Goal: Transaction & Acquisition: Purchase product/service

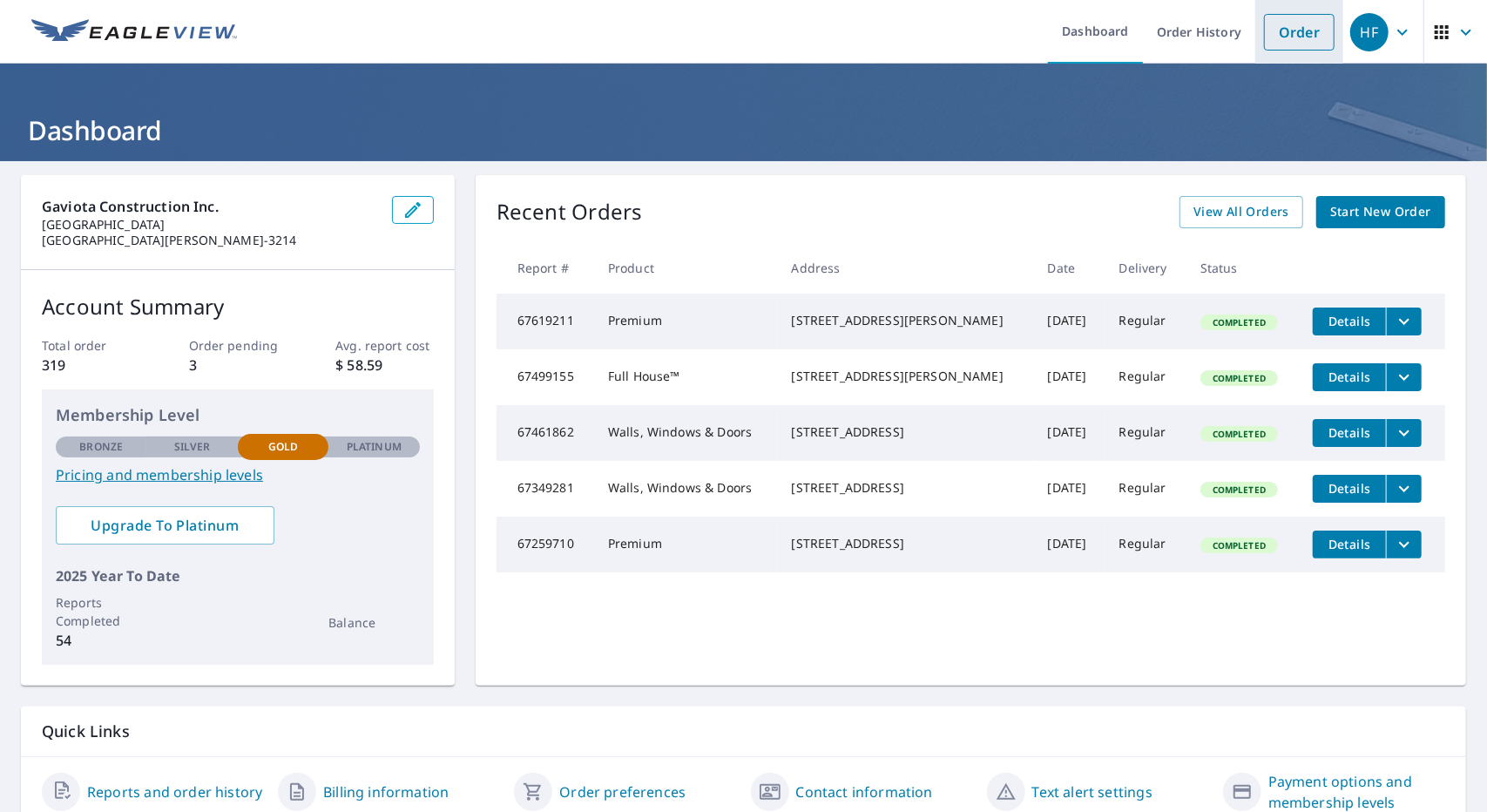
click at [1275, 22] on link "Order" at bounding box center [1299, 32] width 71 height 37
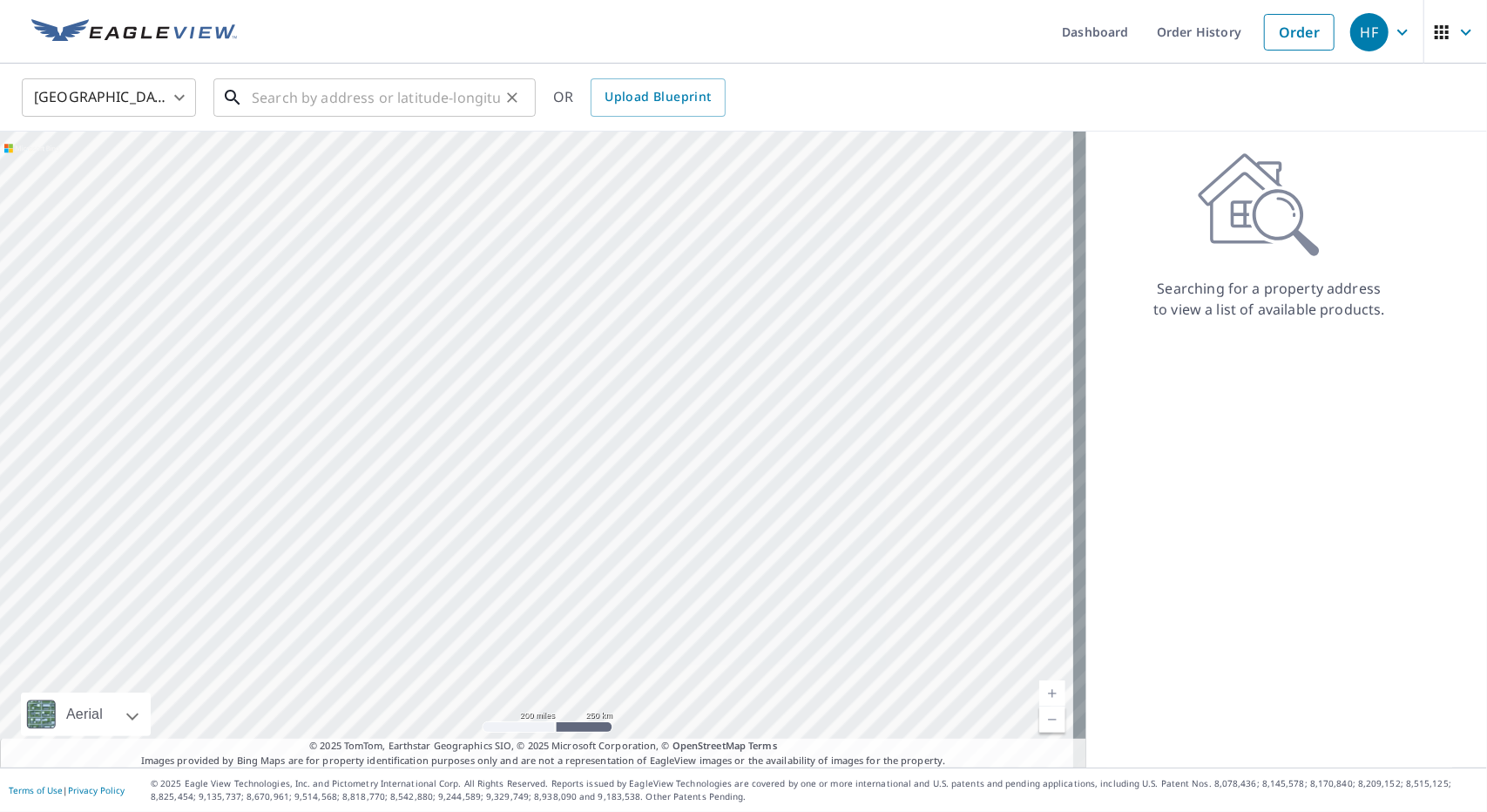
click at [373, 107] on input "text" at bounding box center [376, 98] width 248 height 48
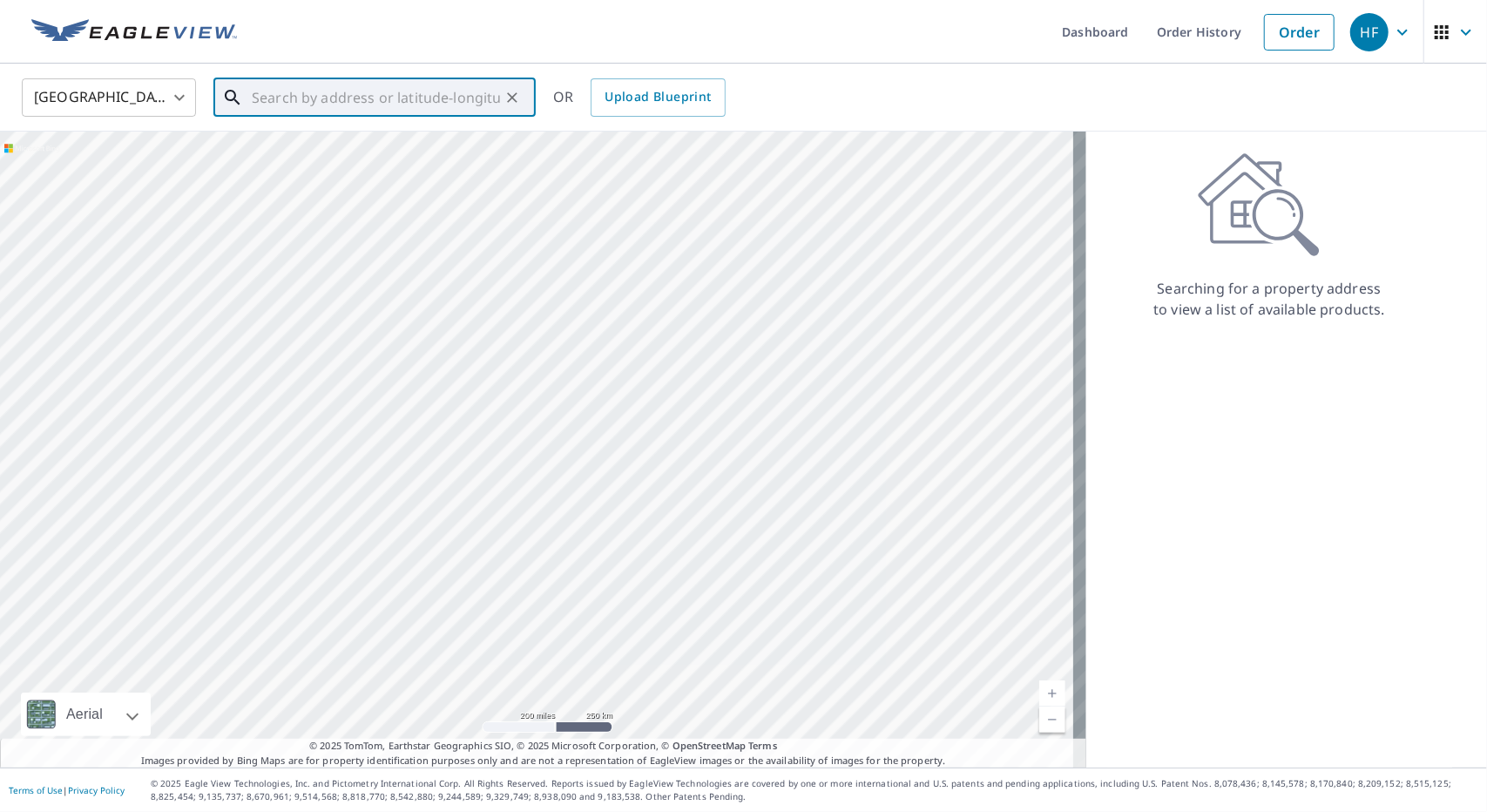
click at [316, 109] on input "text" at bounding box center [376, 98] width 248 height 48
click at [393, 150] on span "[STREET_ADDRESS][PERSON_NAME]" at bounding box center [385, 148] width 273 height 21
type input "[STREET_ADDRESS][PERSON_NAME]"
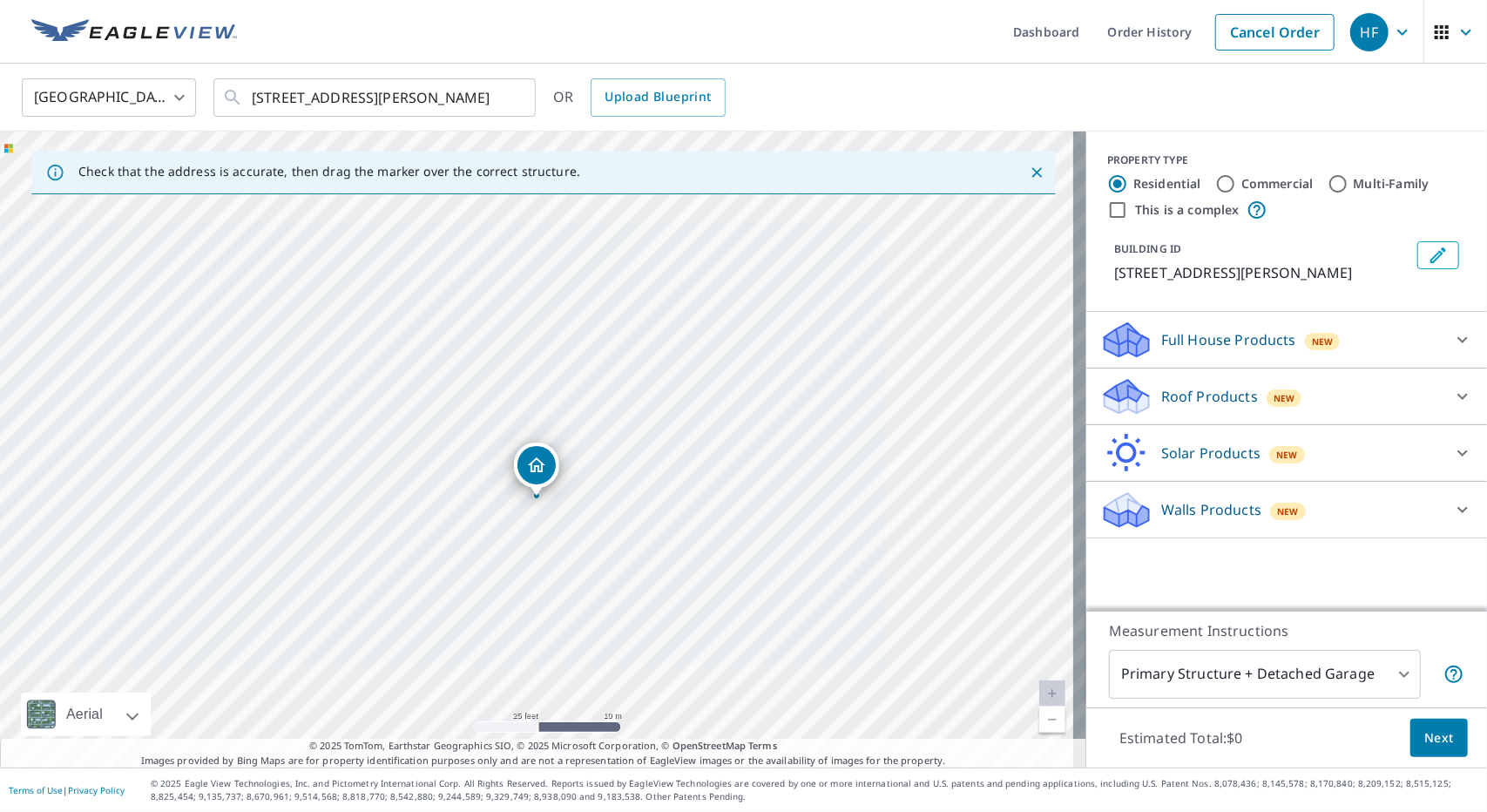
click at [1201, 391] on p "Roof Products" at bounding box center [1210, 396] width 97 height 21
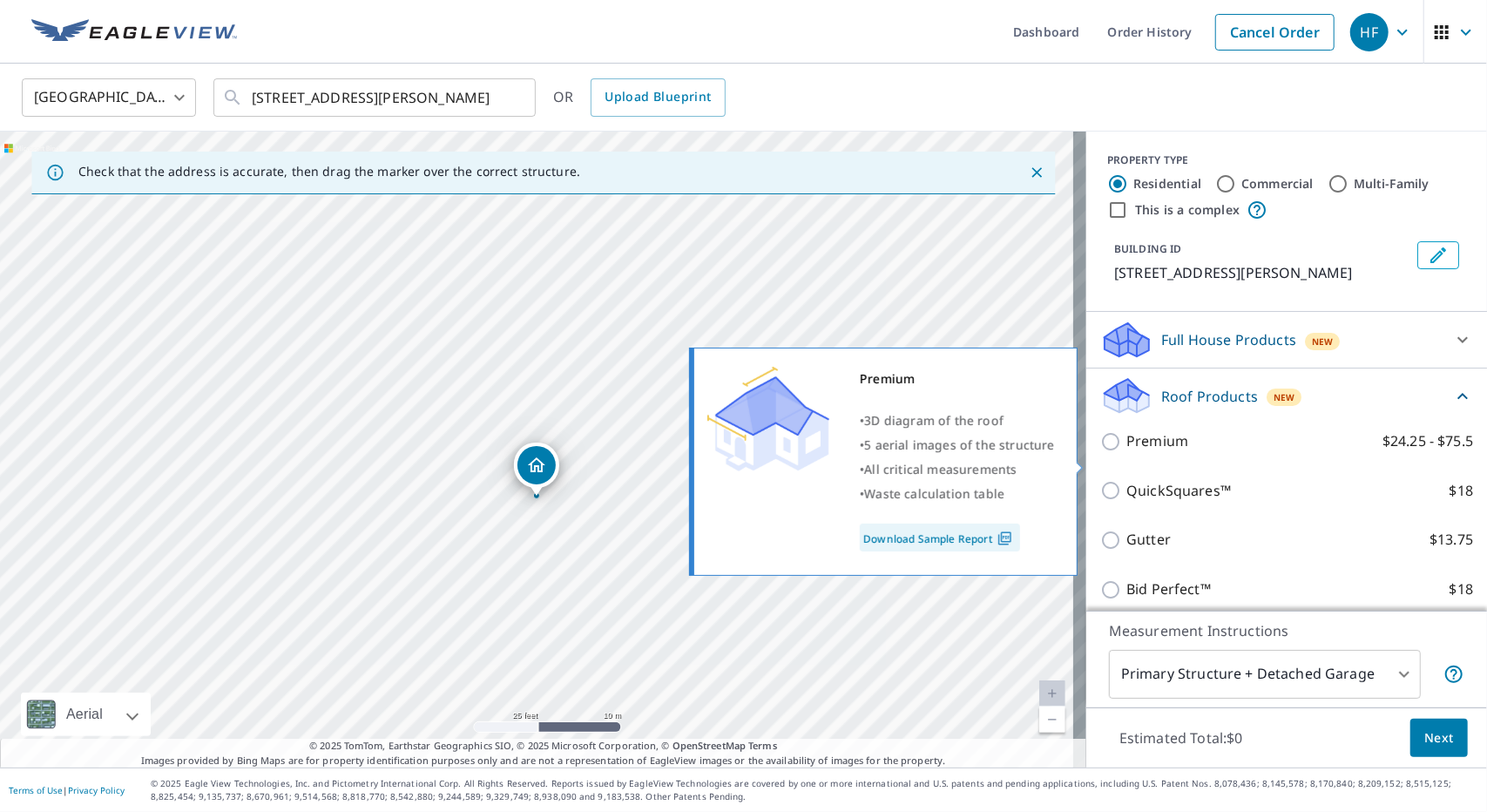
scroll to position [144, 0]
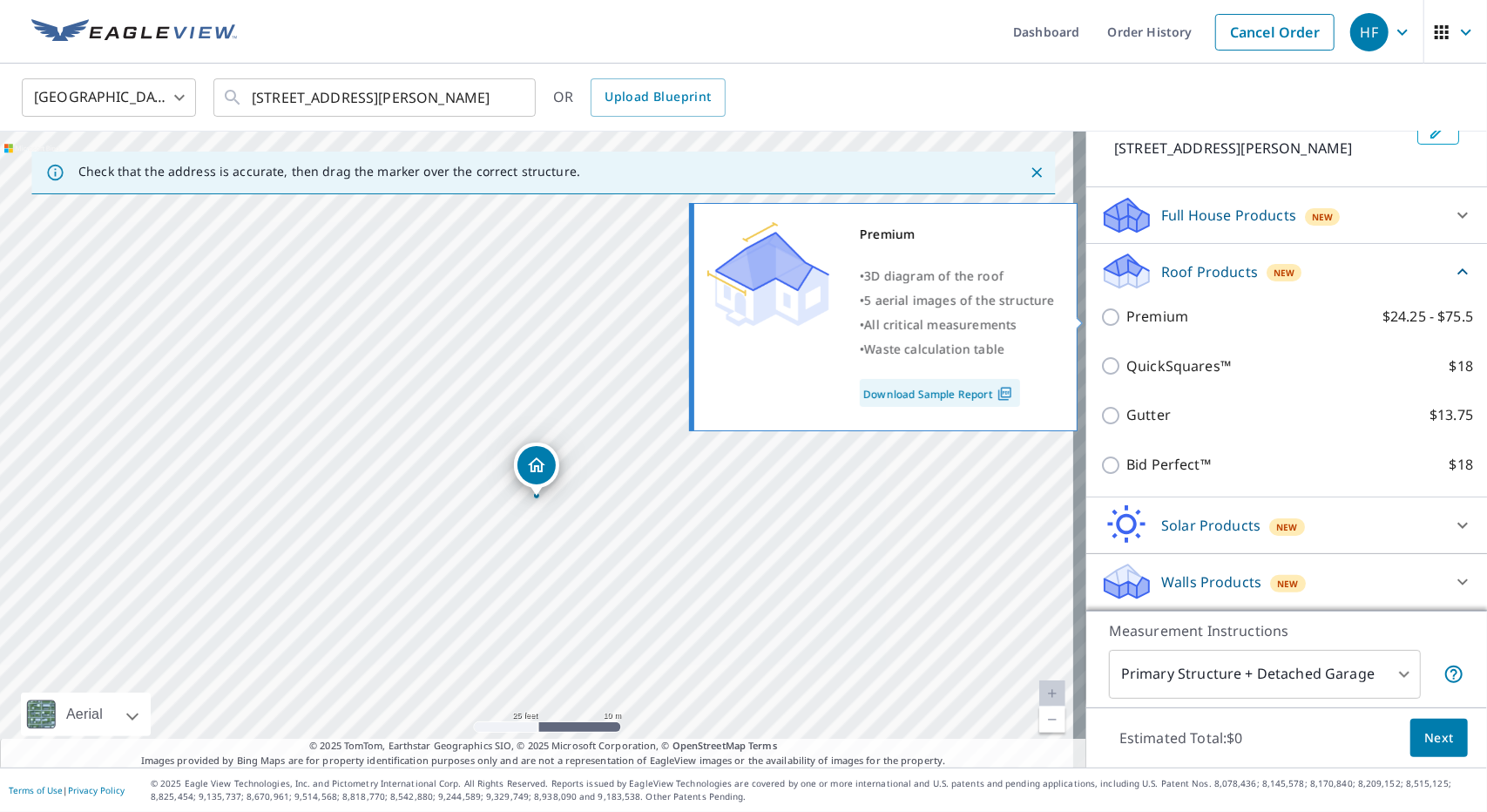
click at [1101, 325] on input "Premium $24.25 - $75.5" at bounding box center [1113, 316] width 26 height 21
checkbox input "true"
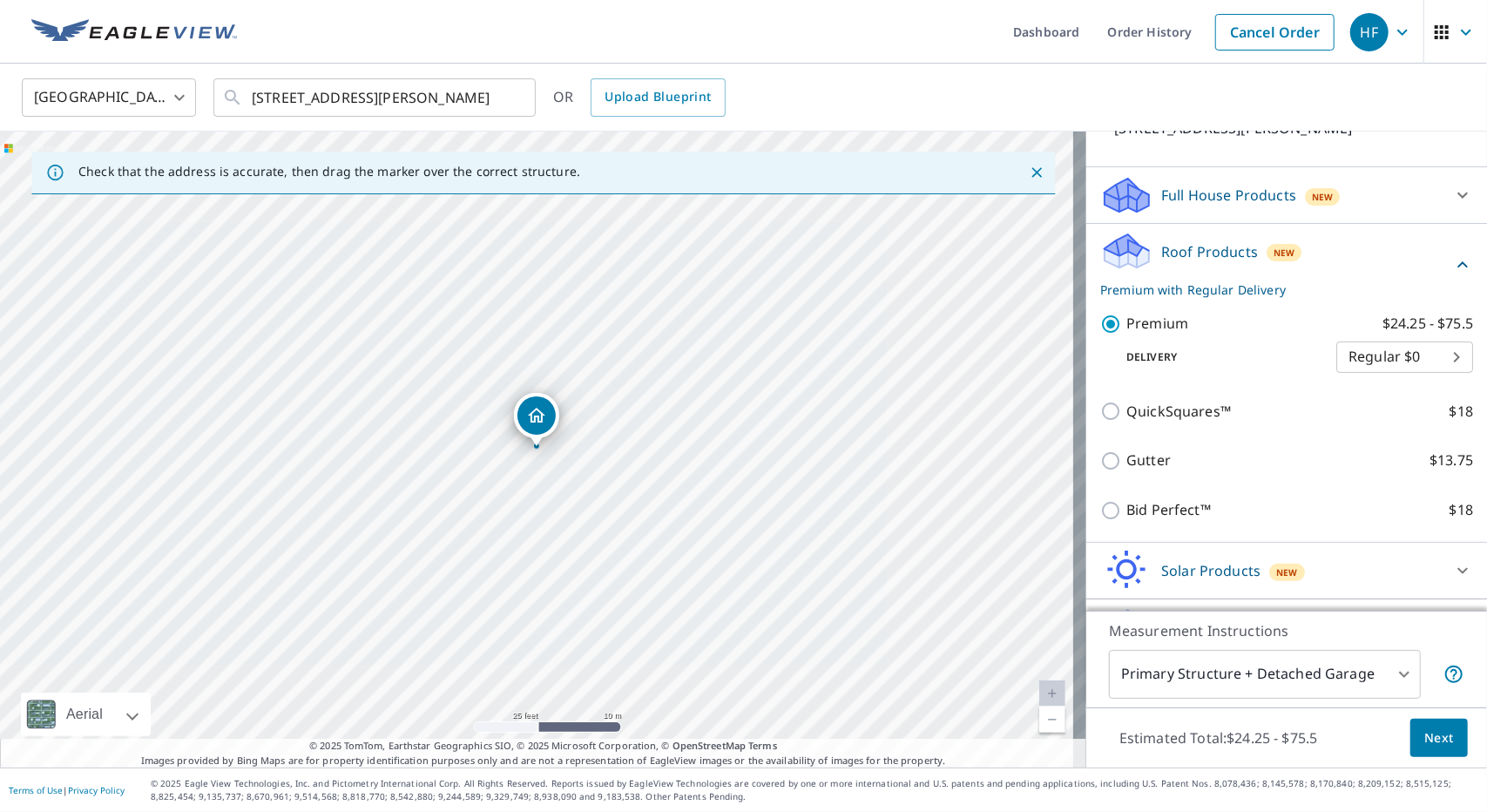
scroll to position [209, 0]
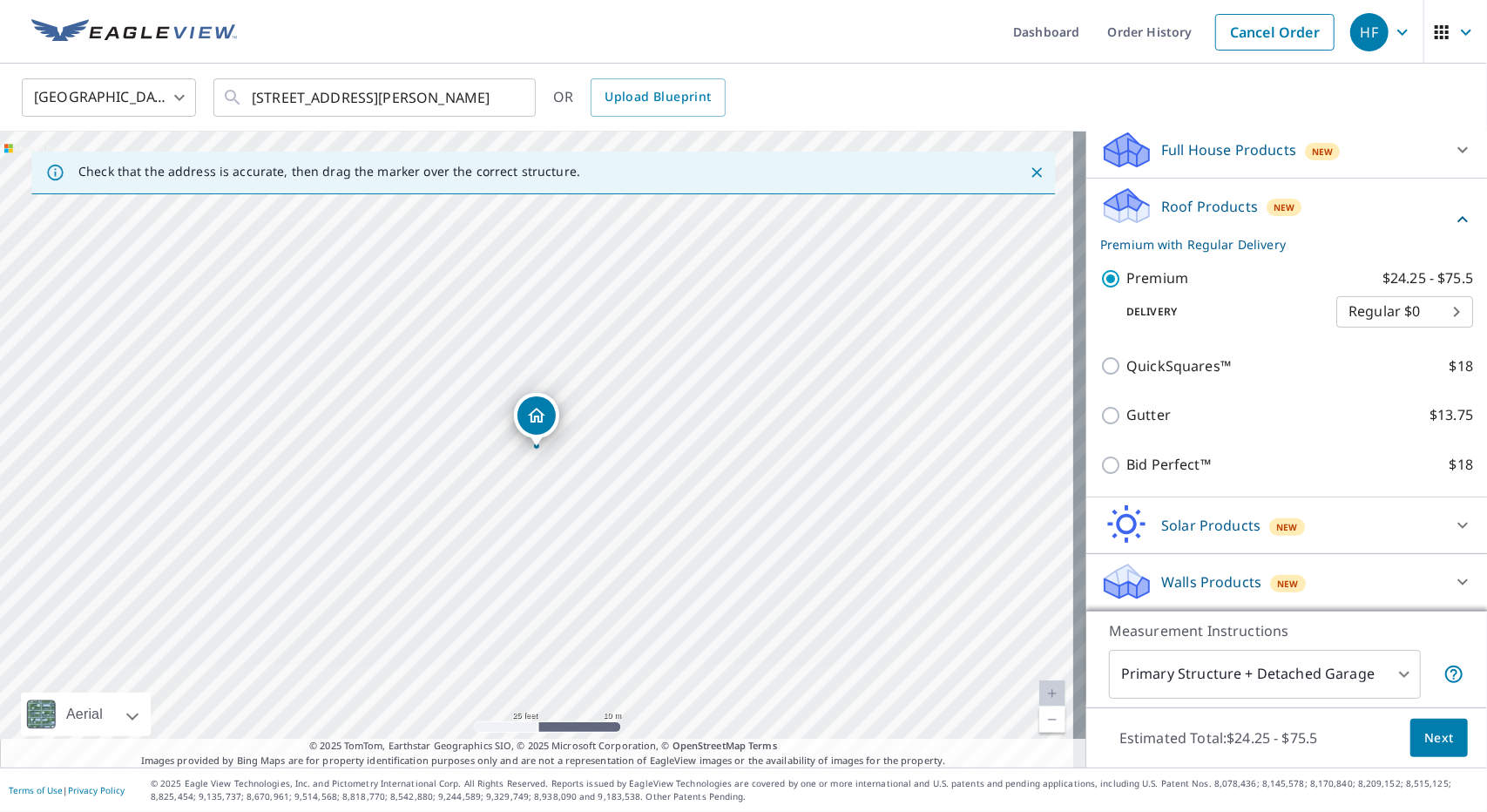
click at [1430, 738] on span "Next" at bounding box center [1439, 739] width 30 height 22
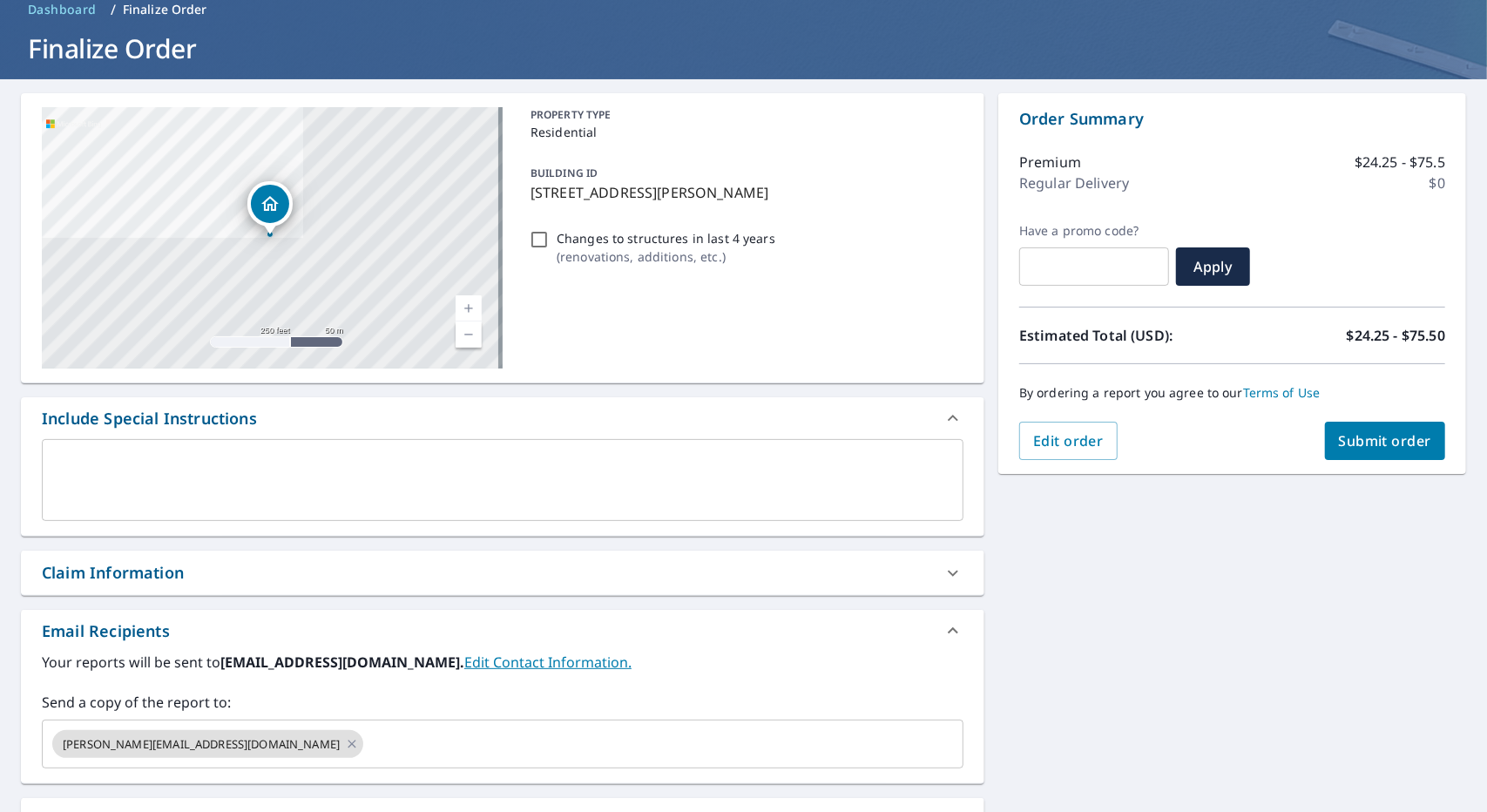
scroll to position [174, 0]
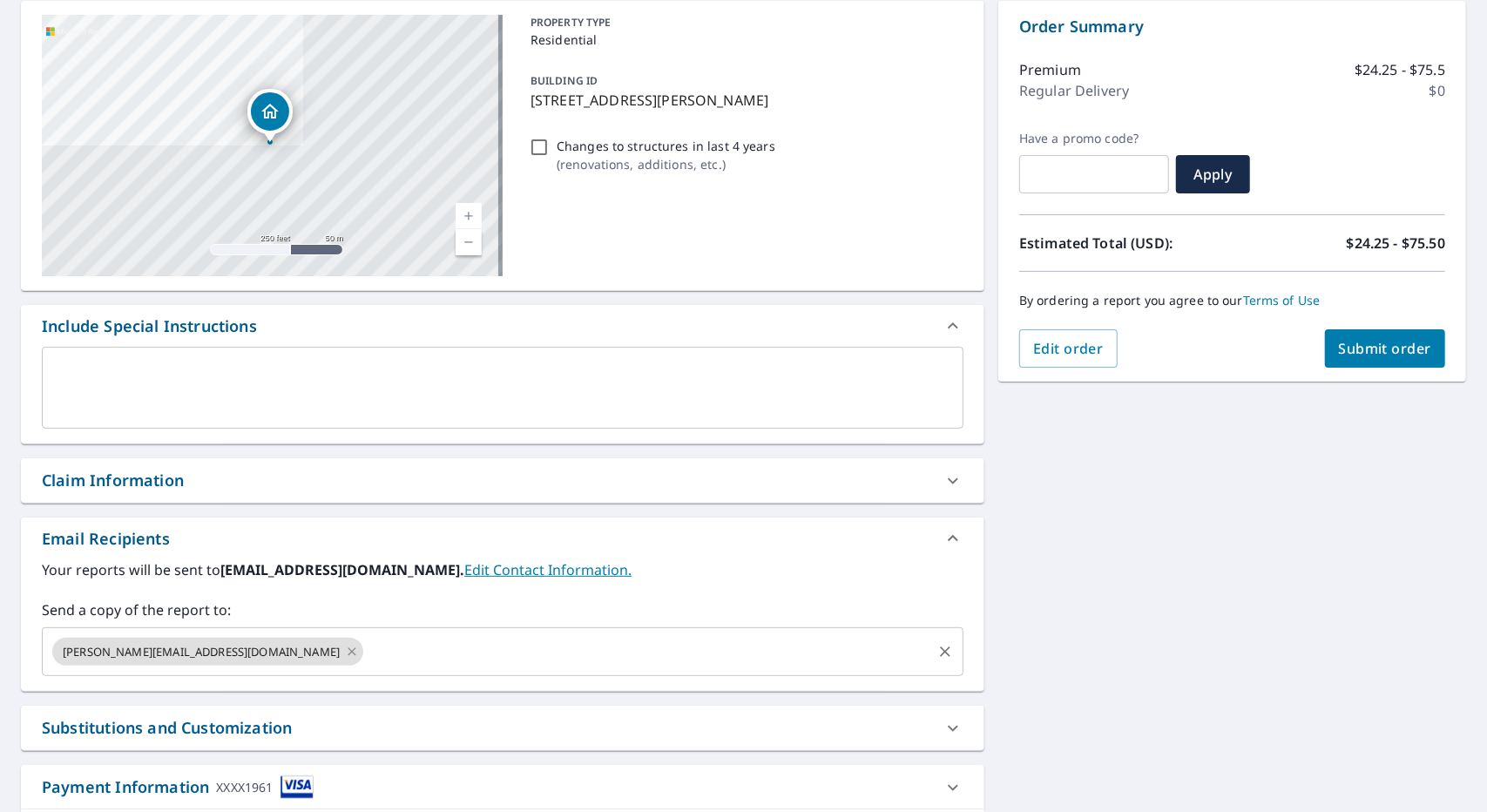
click at [348, 651] on icon at bounding box center [351, 651] width 8 height 8
click at [166, 633] on div "​" at bounding box center [503, 652] width 921 height 48
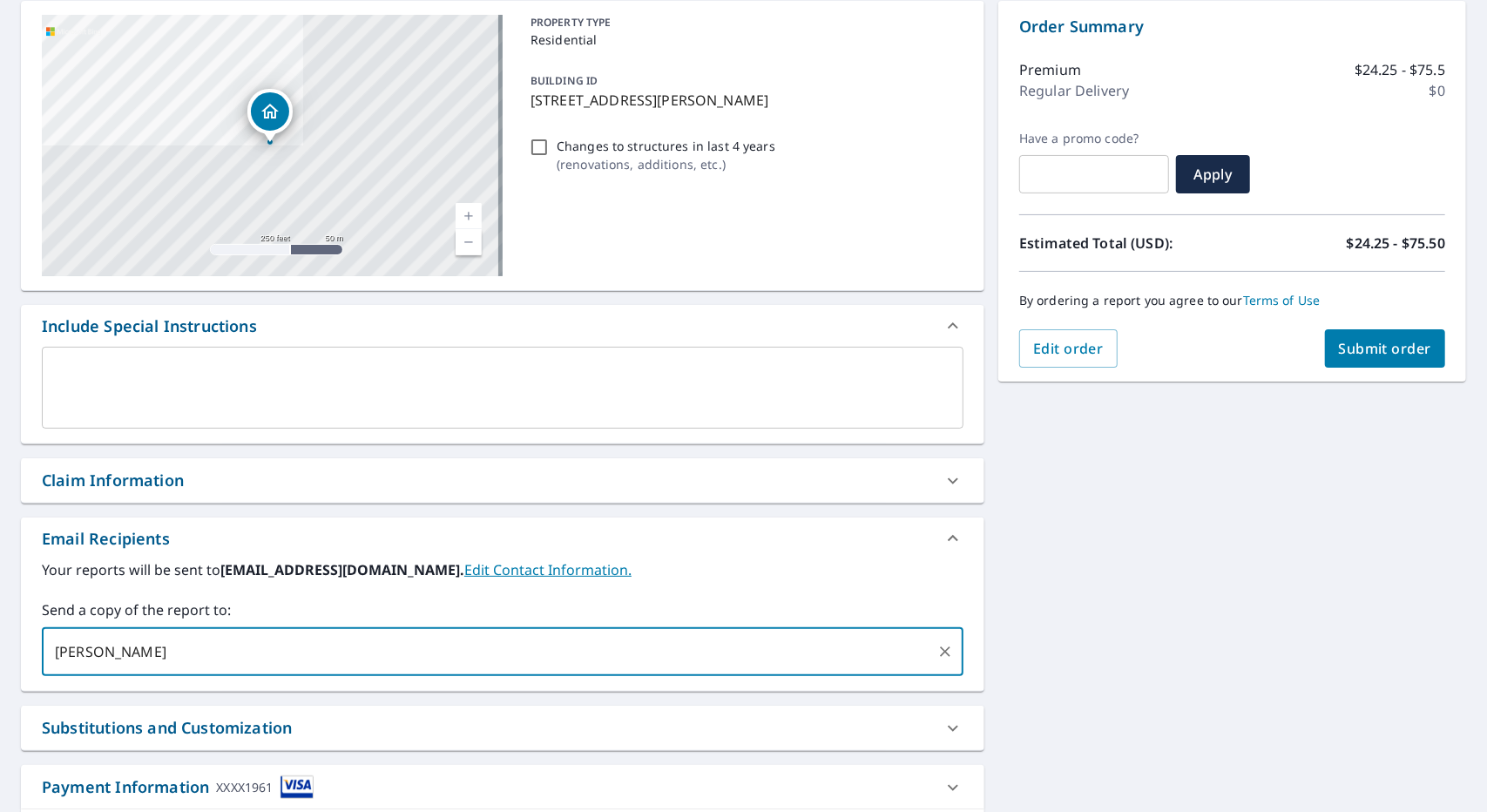
type input "[PERSON_NAME]"
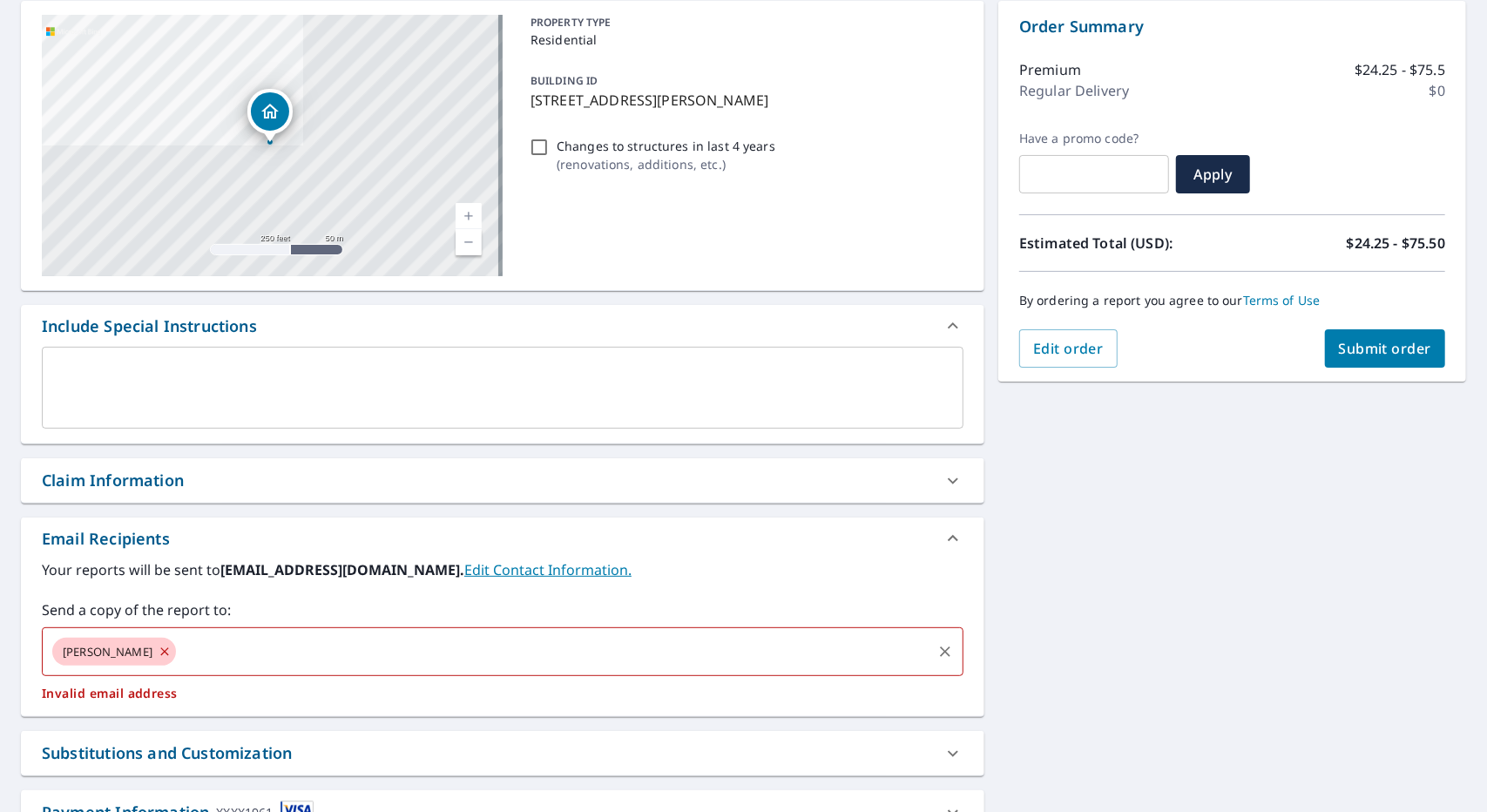
click at [131, 652] on span "[PERSON_NAME]" at bounding box center [107, 652] width 110 height 16
click at [158, 649] on icon at bounding box center [165, 651] width 14 height 19
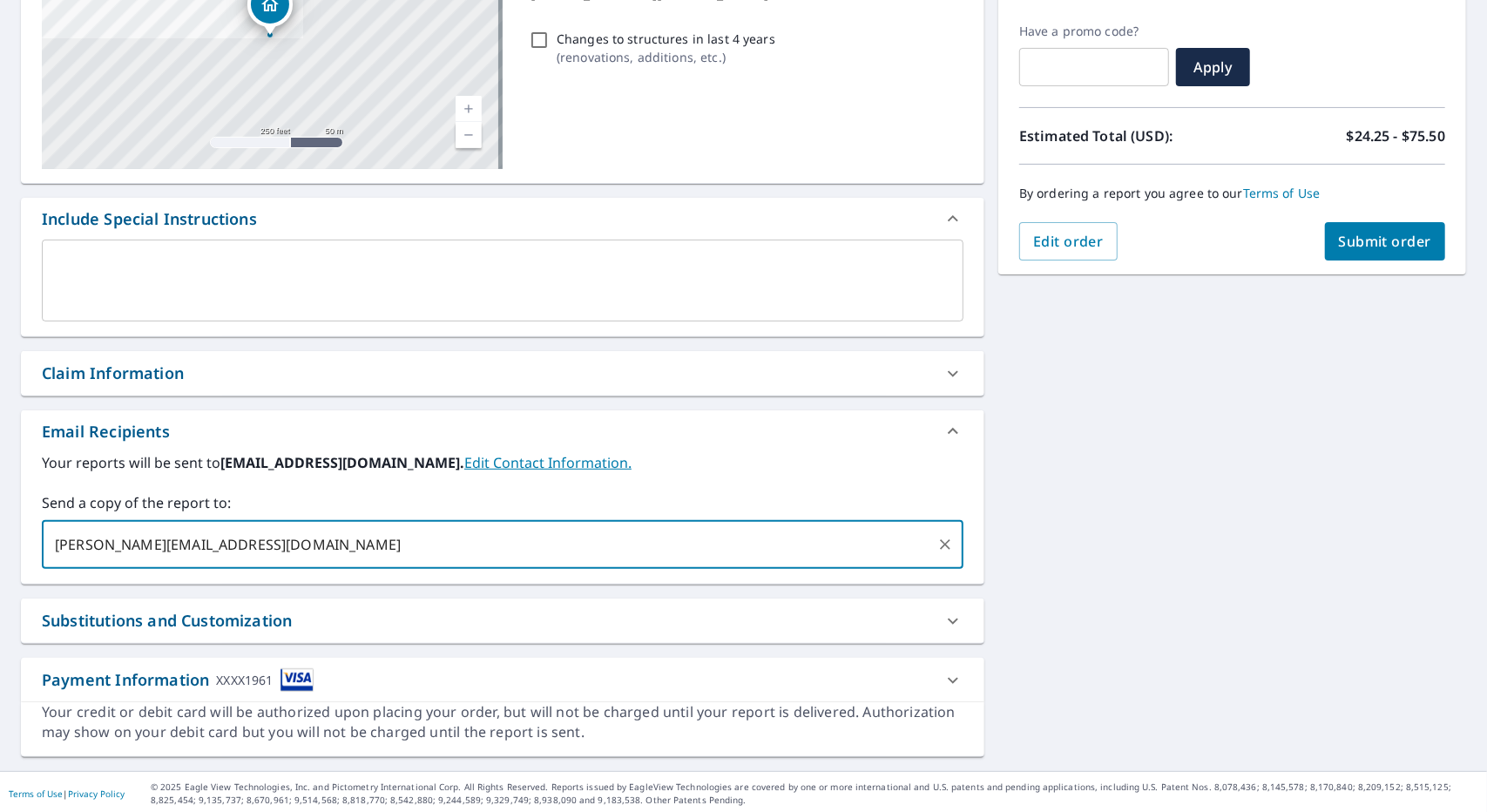
scroll to position [282, 0]
type input "[PERSON_NAME][EMAIL_ADDRESS][DOMAIN_NAME]"
click at [1326, 235] on button "Submit order" at bounding box center [1386, 240] width 121 height 39
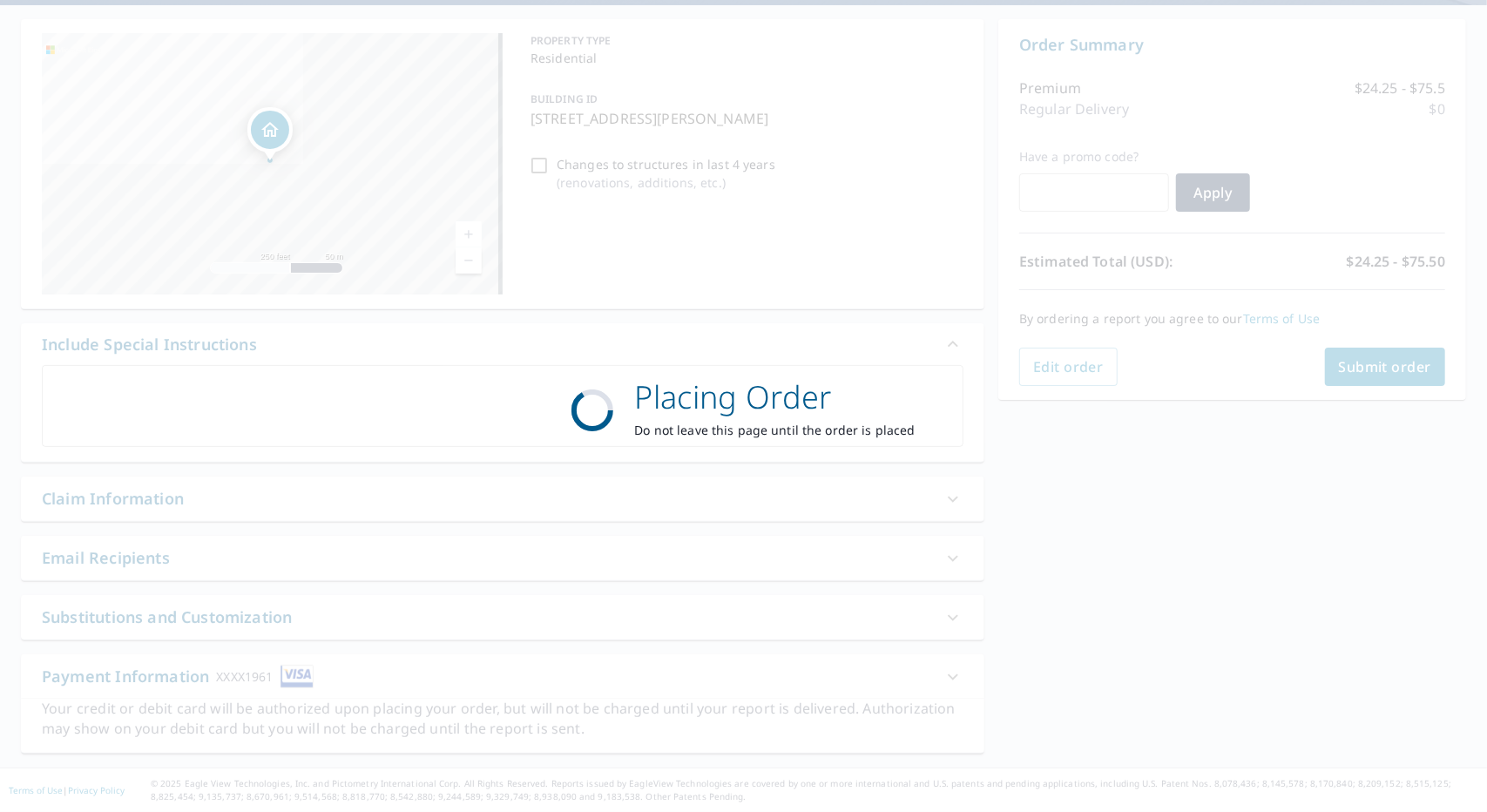
scroll to position [153, 0]
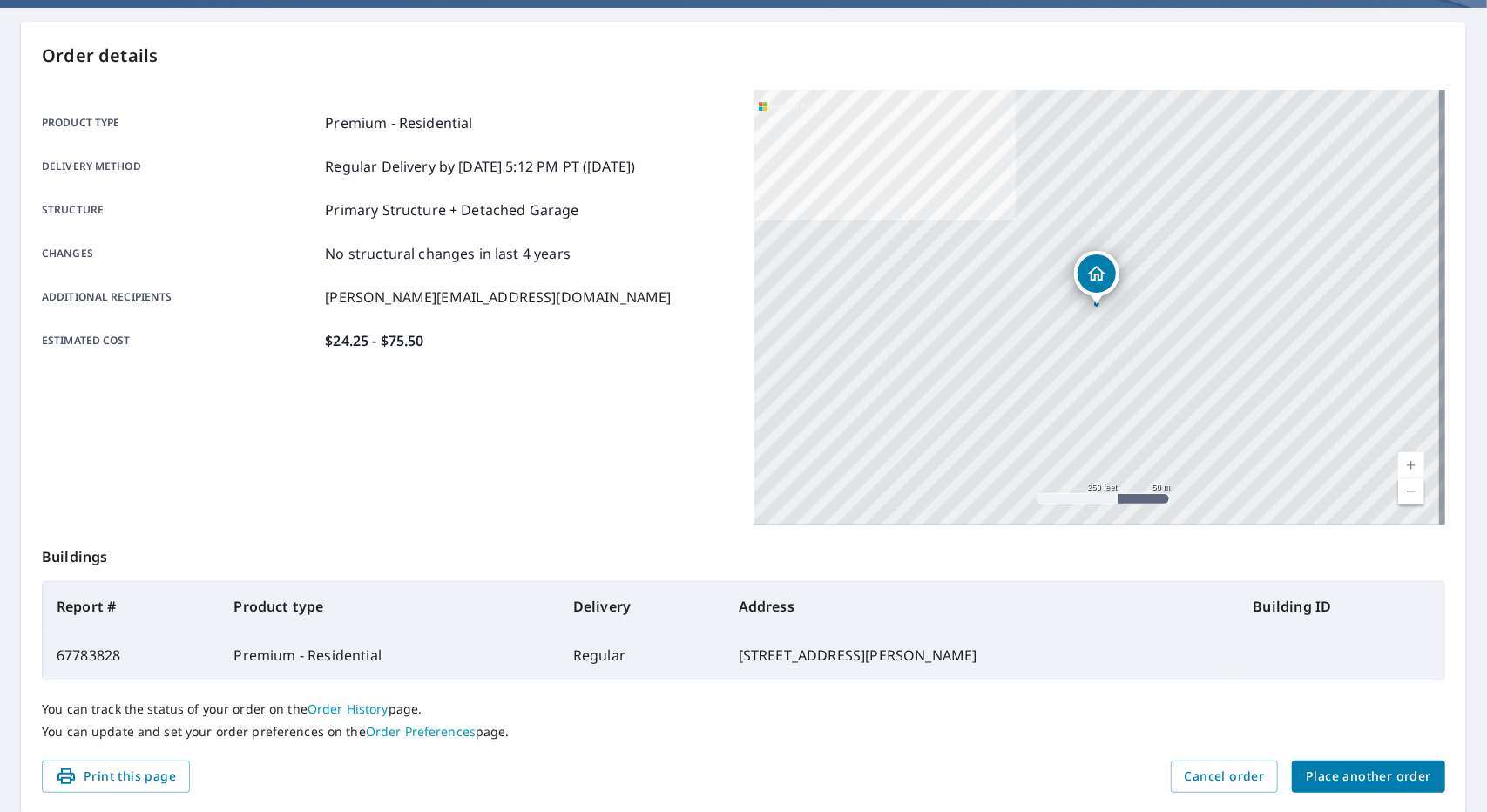
scroll to position [212, 0]
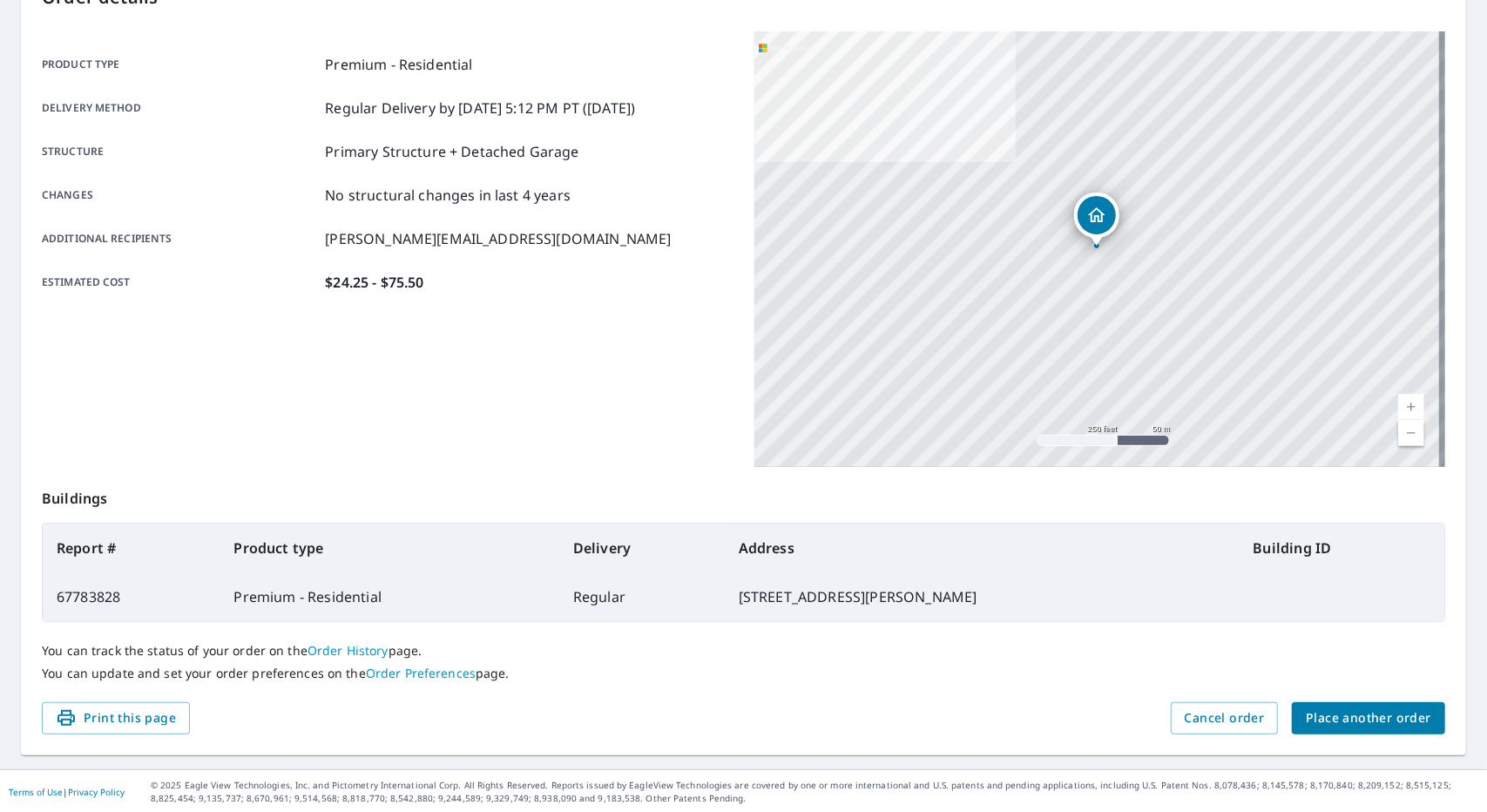
click at [161, 722] on span "Print this page" at bounding box center [116, 718] width 120 height 22
